Goal: Task Accomplishment & Management: Manage account settings

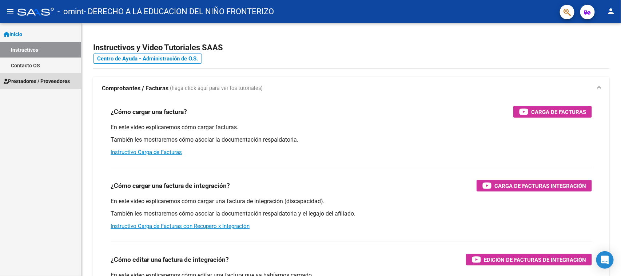
drag, startPoint x: 52, startPoint y: 77, endPoint x: 43, endPoint y: 96, distance: 21.2
click at [51, 77] on span "Prestadores / Proveedores" at bounding box center [37, 81] width 66 height 8
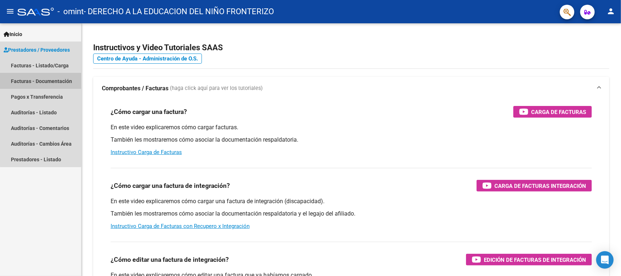
click at [40, 99] on mat-nav-list "Facturas - Listado/Carga Facturas - Documentación Pagos x Transferencia Auditor…" at bounding box center [40, 111] width 81 height 109
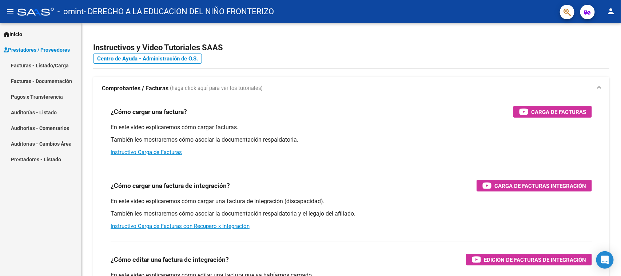
click at [33, 64] on link "Facturas - Listado/Carga" at bounding box center [40, 65] width 81 height 16
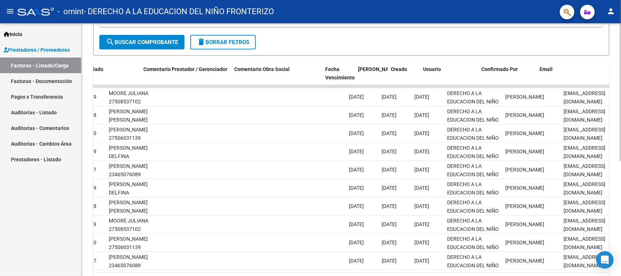
scroll to position [0, 1017]
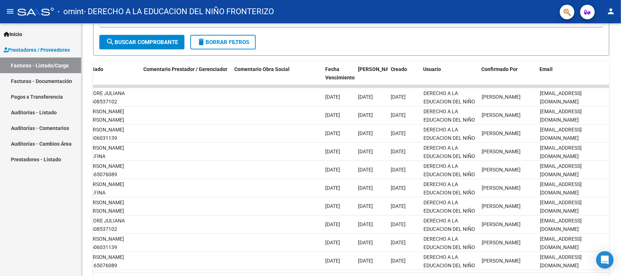
click at [605, 12] on button "person" at bounding box center [610, 11] width 15 height 15
click at [575, 50] on button "exit_to_app Salir" at bounding box center [596, 47] width 44 height 17
